Goal: Navigation & Orientation: Go to known website

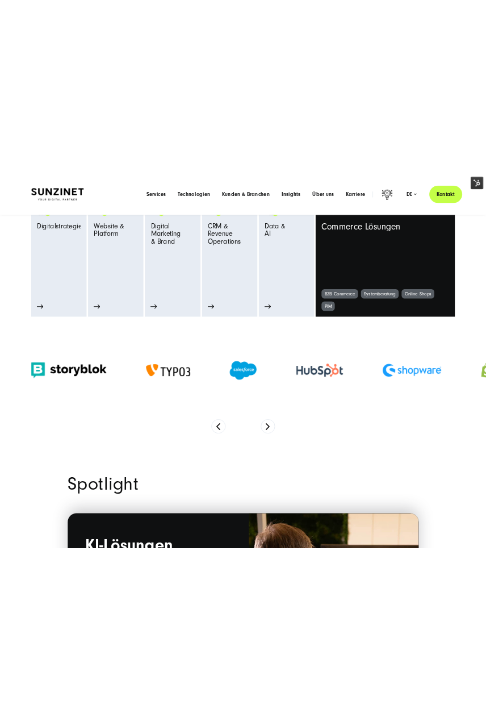
scroll to position [455, 0]
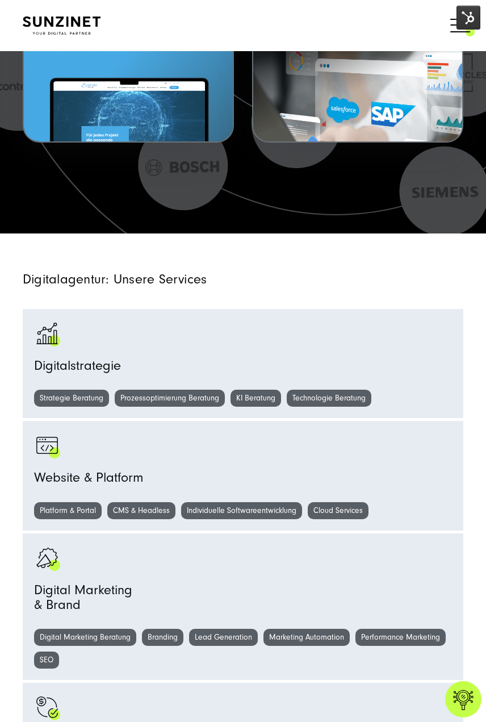
click at [475, 33] on span at bounding box center [475, 25] width 0 height 28
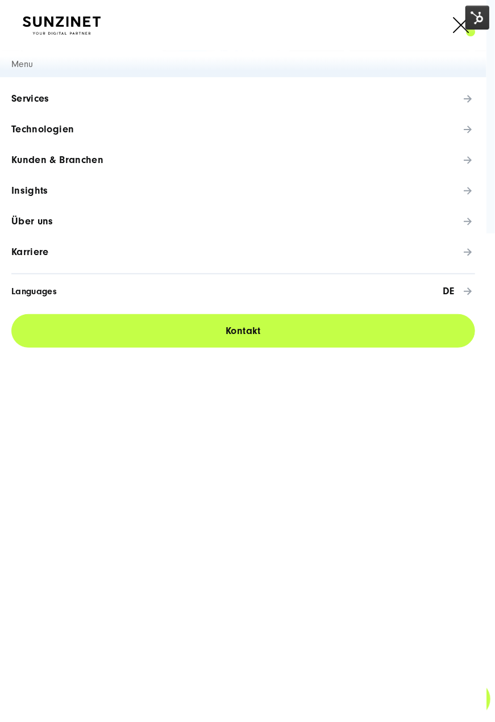
click at [475, 32] on span at bounding box center [475, 25] width 0 height 28
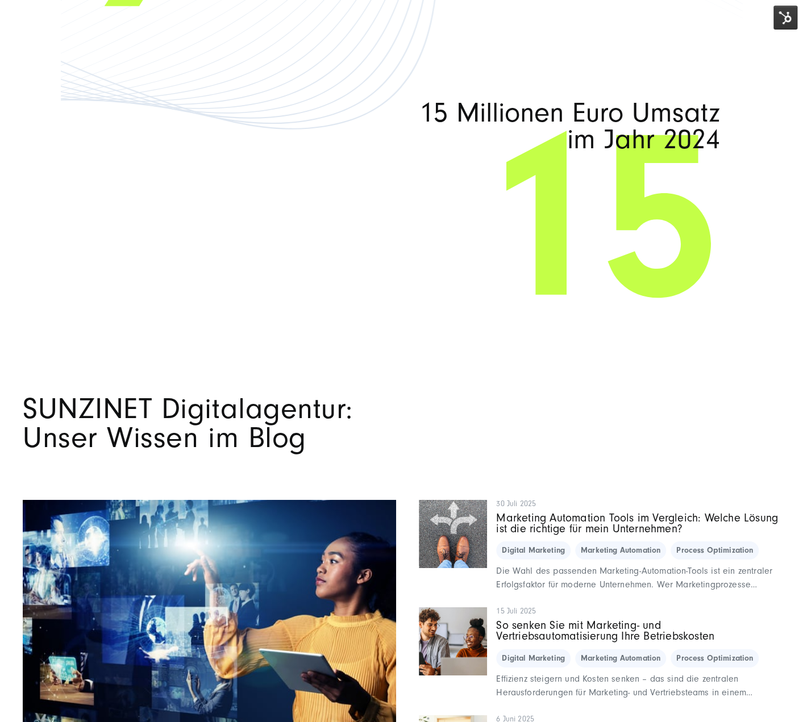
scroll to position [6590, 0]
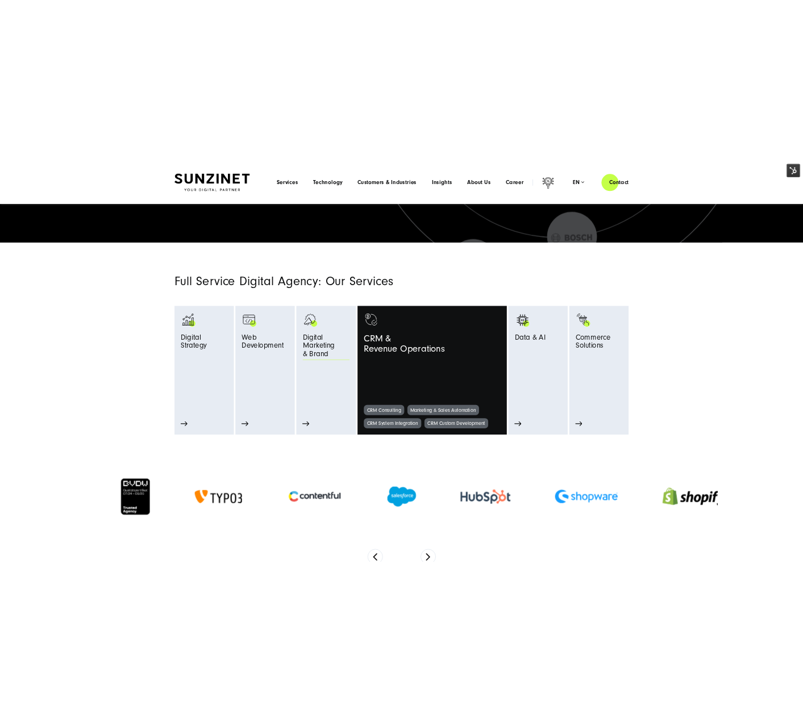
scroll to position [455, 0]
